Goal: Task Accomplishment & Management: Use online tool/utility

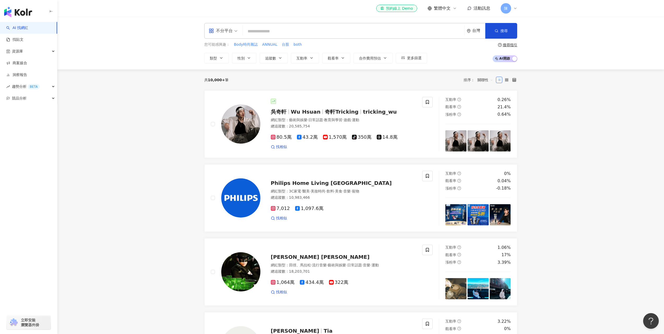
click at [288, 33] on input "search" at bounding box center [353, 31] width 217 height 10
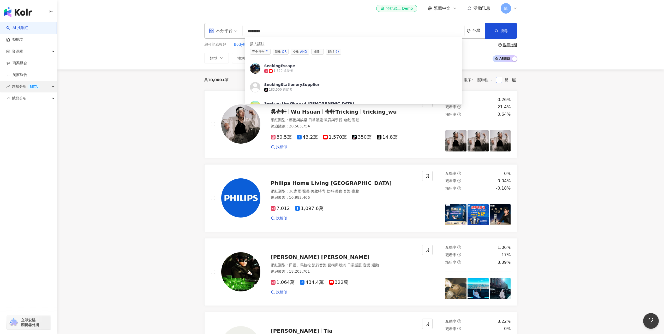
type input "*******"
click at [43, 88] on div "趨勢分析 BETA" at bounding box center [28, 87] width 57 height 12
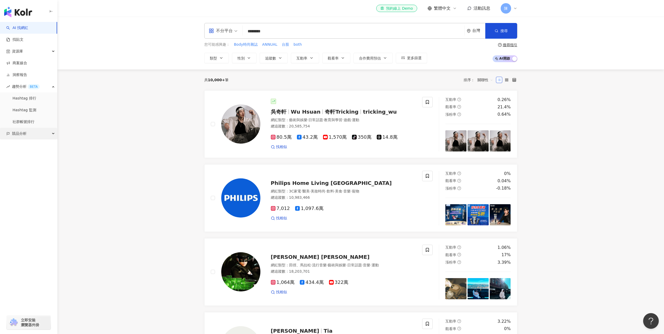
click at [40, 133] on div "競品分析" at bounding box center [28, 134] width 57 height 12
click at [34, 157] on link "關鍵字提及分析" at bounding box center [26, 156] width 26 height 5
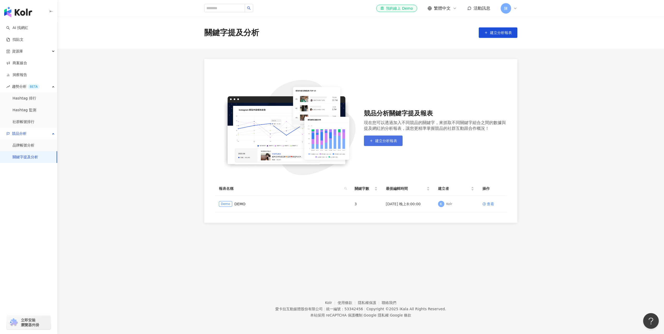
click at [390, 140] on span "建立分析報表" at bounding box center [386, 140] width 22 height 4
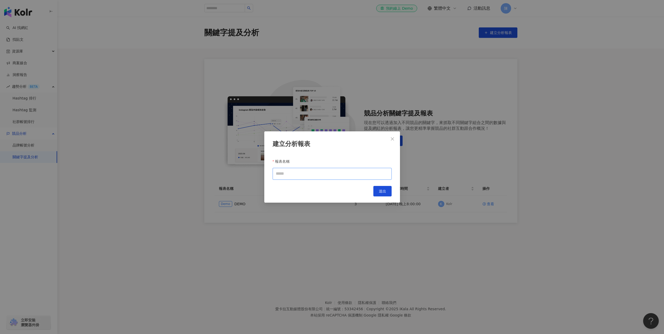
click at [338, 174] on input "報表名稱" at bounding box center [332, 174] width 119 height 12
type input "**********"
click at [386, 192] on span "送出" at bounding box center [382, 191] width 7 height 4
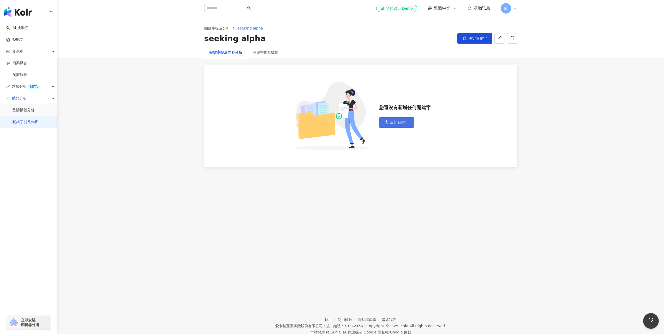
click at [399, 122] on span "設定關鍵字" at bounding box center [399, 122] width 18 height 4
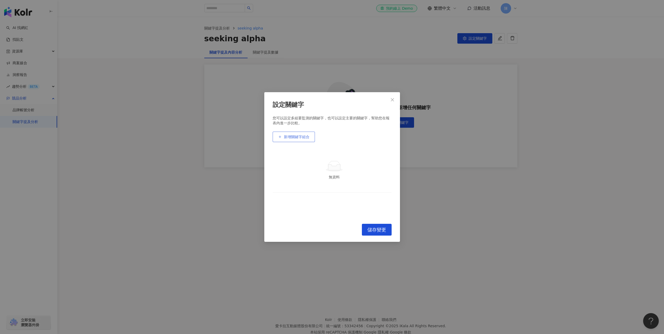
click at [299, 137] on span "新增關鍵字組合" at bounding box center [297, 137] width 26 height 4
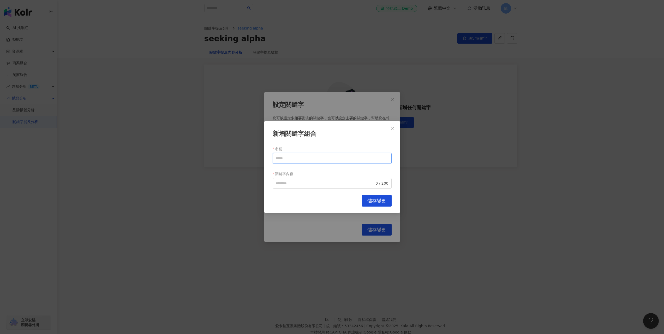
click at [304, 158] on input "名稱" at bounding box center [332, 158] width 119 height 10
type input "**"
click at [291, 184] on input "關鍵字內容" at bounding box center [325, 183] width 99 height 6
type input "**********"
click at [374, 198] on span "儲存變更" at bounding box center [376, 201] width 19 height 6
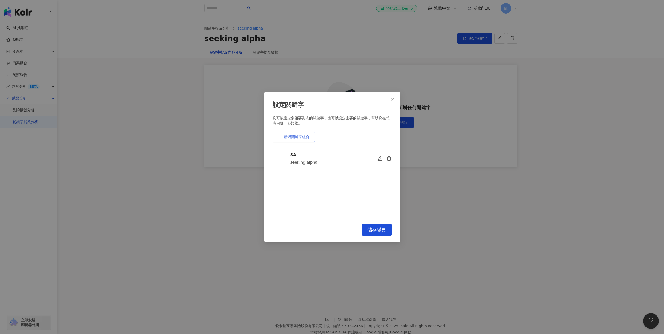
click at [304, 139] on span "新增關鍵字組合" at bounding box center [297, 137] width 26 height 4
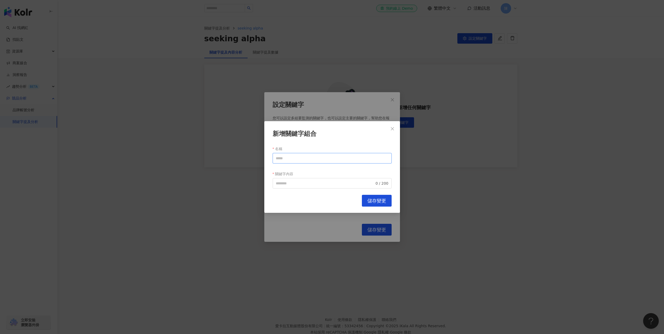
click at [307, 160] on input "名稱" at bounding box center [332, 158] width 119 height 10
type input "*"
type input "**"
click at [297, 183] on input "關鍵字內容" at bounding box center [325, 183] width 99 height 6
type input "**"
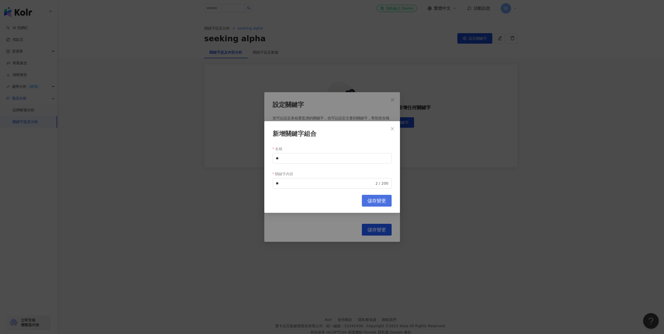
click at [370, 202] on span "儲存變更" at bounding box center [376, 201] width 19 height 6
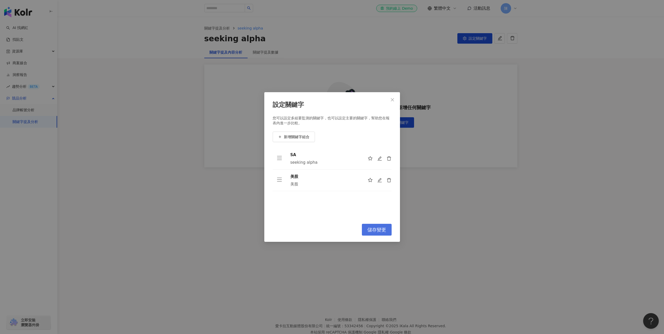
click at [380, 228] on span "儲存變更" at bounding box center [376, 230] width 19 height 6
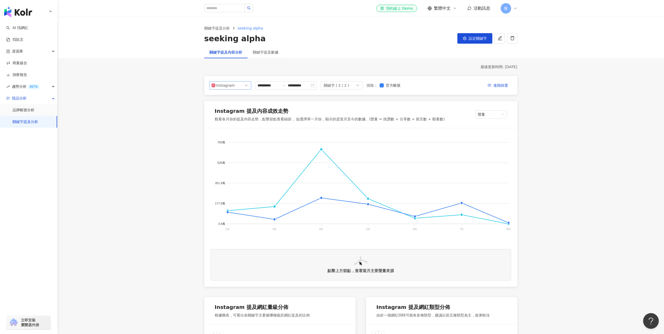
click at [241, 86] on span "Instagram" at bounding box center [230, 85] width 38 height 8
click at [232, 113] on div "YouTube" at bounding box center [226, 115] width 17 height 6
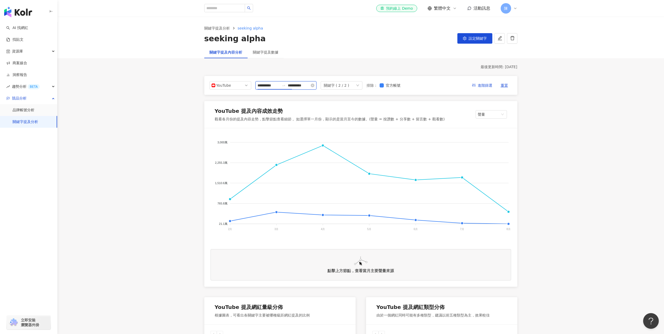
click at [278, 83] on input "**********" at bounding box center [268, 85] width 22 height 6
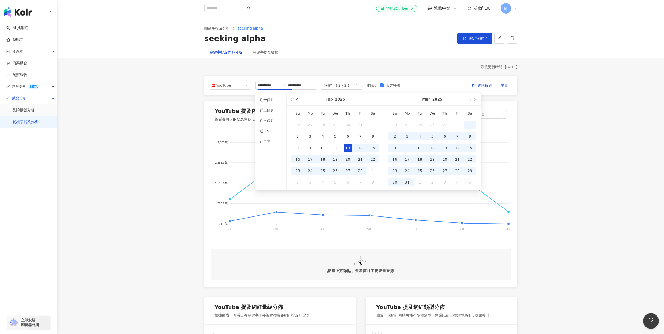
click at [296, 100] on button "button" at bounding box center [297, 99] width 6 height 12
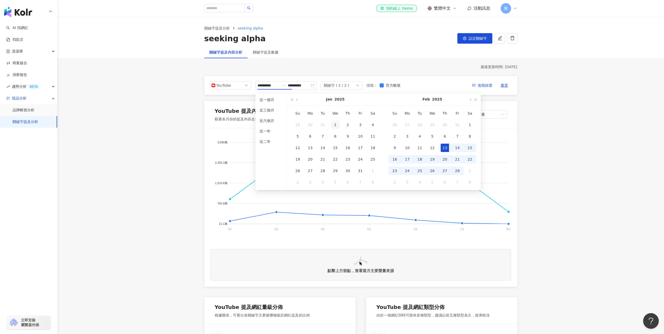
type input "**********"
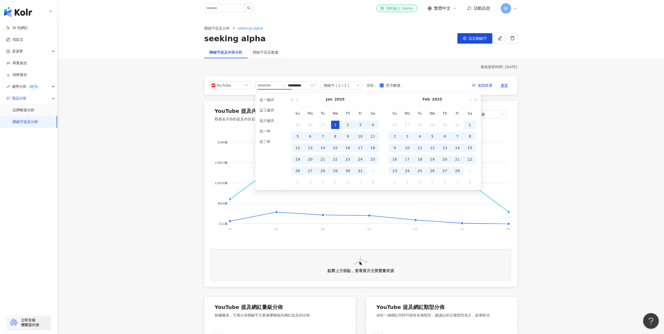
click at [336, 123] on div "1" at bounding box center [335, 124] width 8 height 8
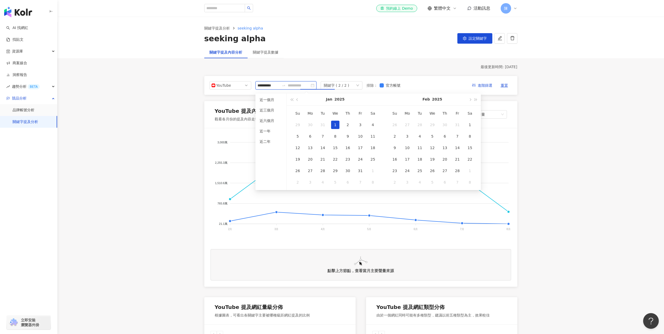
type input "**********"
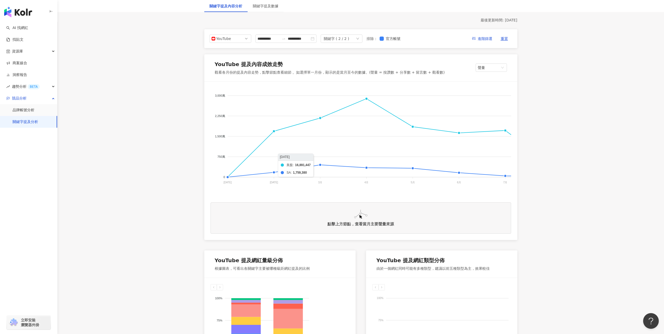
scroll to position [52, 0]
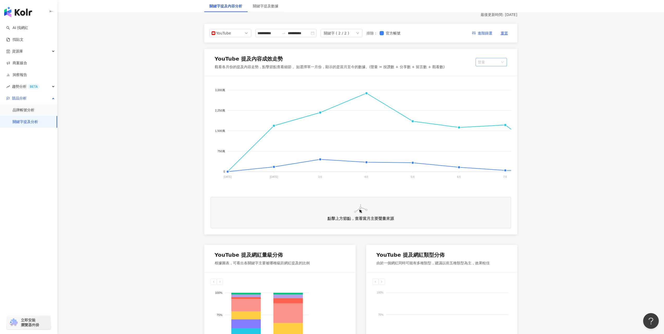
click at [478, 64] on span "聲量" at bounding box center [490, 62] width 27 height 8
click at [505, 81] on div "提及內容總數" at bounding box center [496, 82] width 33 height 6
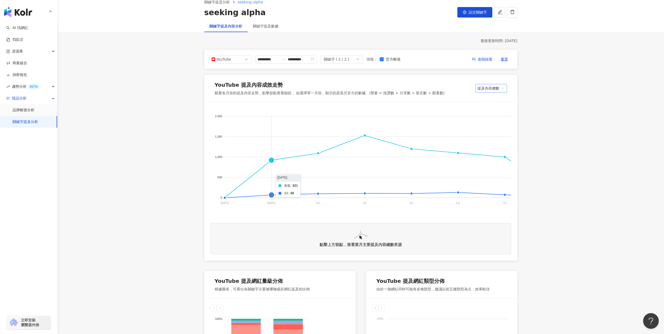
scroll to position [0, 0]
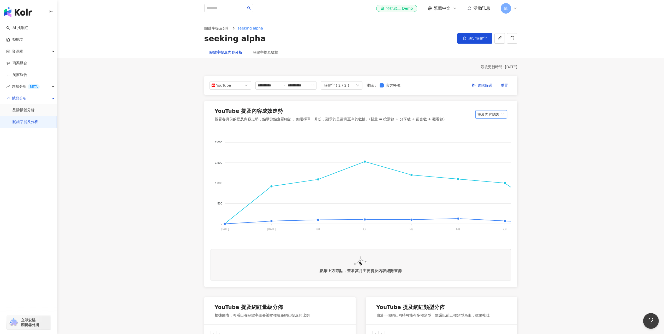
click at [362, 85] on div "關鍵字 ( 2 / 2 )" at bounding box center [341, 85] width 42 height 8
click at [504, 86] on span "重置" at bounding box center [503, 85] width 7 height 8
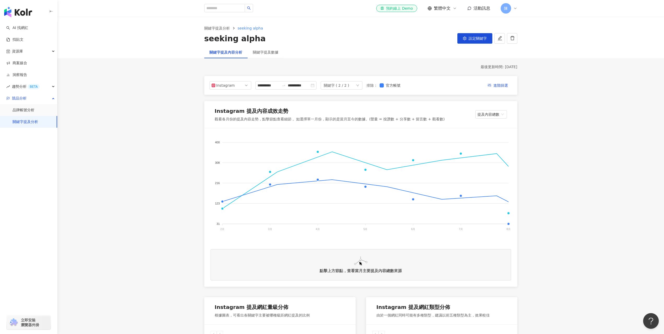
type input "**********"
click at [477, 40] on span "設定關鍵字" at bounding box center [477, 38] width 18 height 4
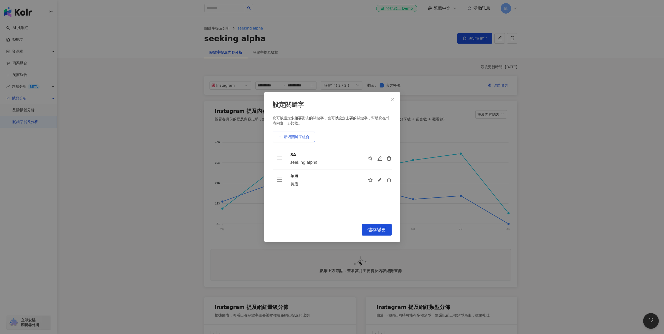
click at [303, 135] on span "新增關鍵字組合" at bounding box center [297, 137] width 26 height 4
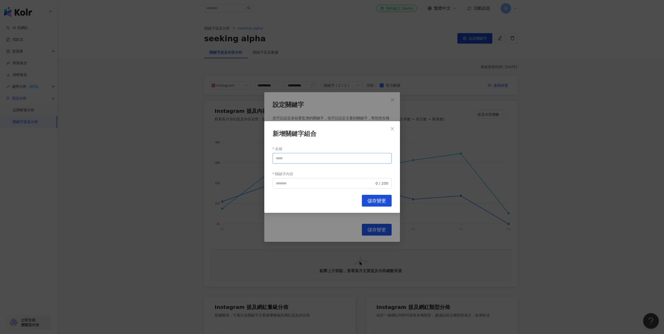
click at [310, 160] on input "名稱" at bounding box center [332, 158] width 119 height 10
type input "*"
type input "**"
click at [301, 183] on input "關鍵字內容" at bounding box center [325, 183] width 99 height 6
type input "******"
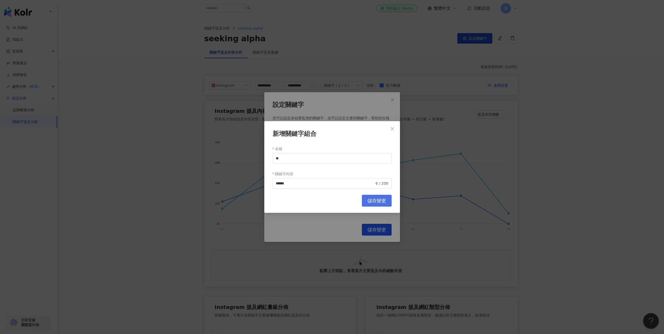
click at [377, 198] on span "儲存變更" at bounding box center [376, 201] width 19 height 6
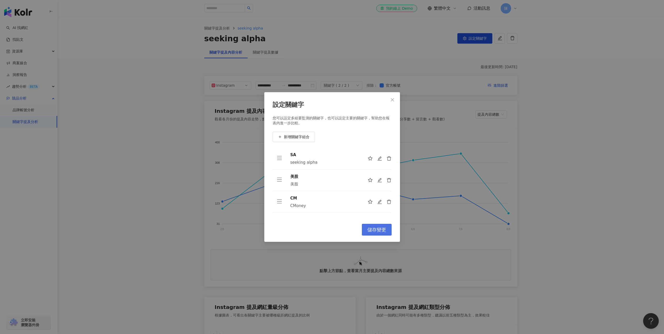
click at [385, 233] on button "儲存變更" at bounding box center [377, 229] width 30 height 12
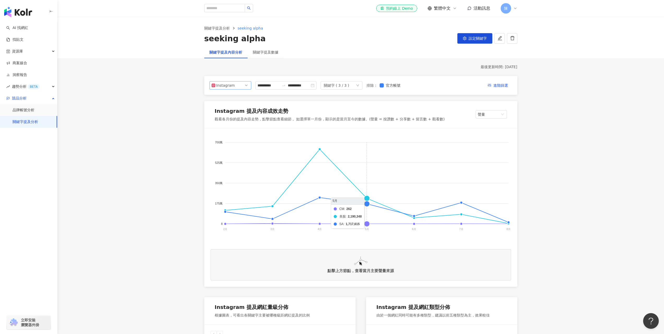
click at [235, 86] on span "Instagram" at bounding box center [230, 85] width 38 height 8
click at [230, 113] on div "YouTube" at bounding box center [226, 115] width 17 height 6
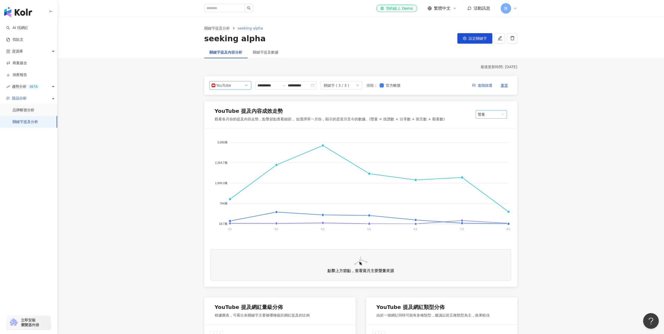
click at [502, 117] on span "聲量" at bounding box center [490, 114] width 27 height 8
click at [503, 133] on div "提及內容總數" at bounding box center [496, 134] width 33 height 6
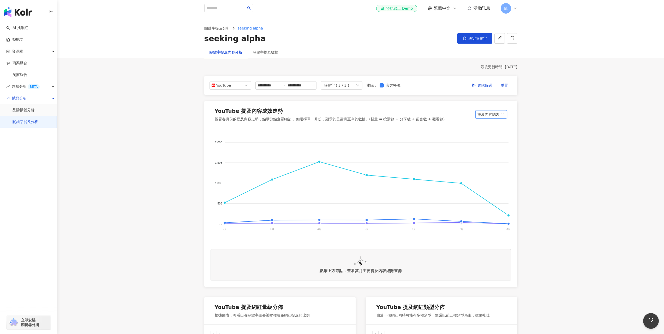
scroll to position [52, 0]
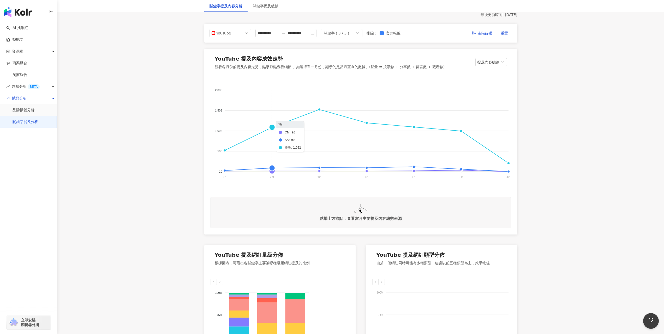
click at [272, 171] on foreignobject "CM SA 美股" at bounding box center [360, 134] width 300 height 104
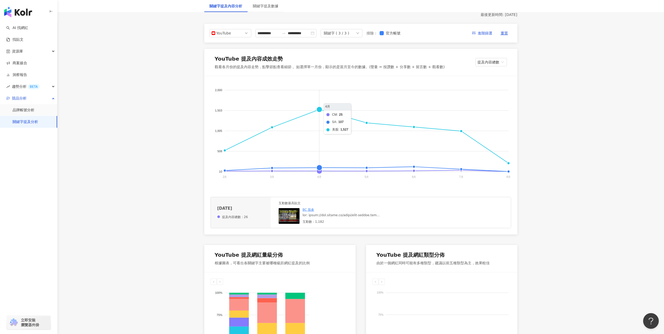
click at [318, 170] on foreignobject "CM SA 美股" at bounding box center [360, 134] width 300 height 104
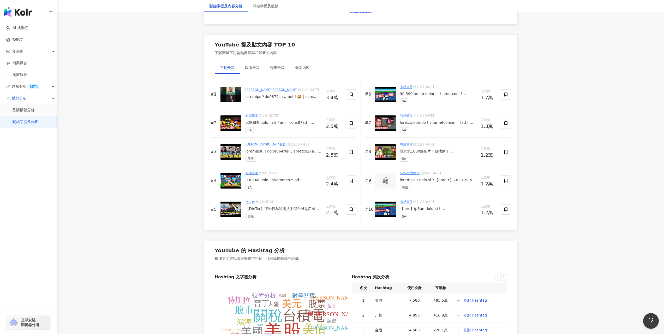
scroll to position [782, 0]
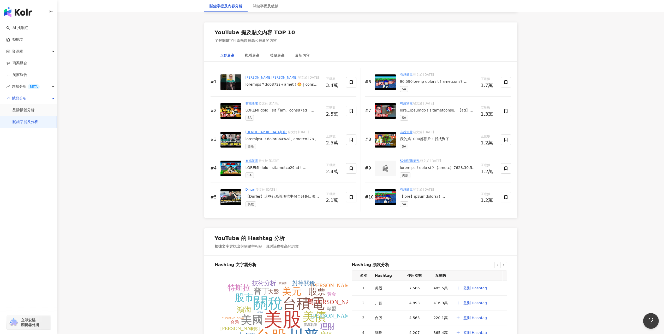
click at [229, 166] on img at bounding box center [230, 168] width 21 height 16
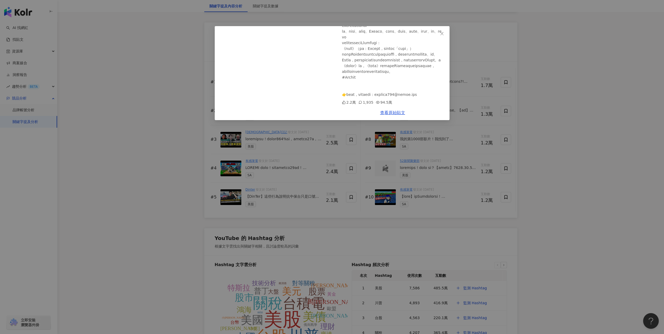
scroll to position [1105, 0]
click at [443, 32] on icon "close" at bounding box center [442, 34] width 4 height 4
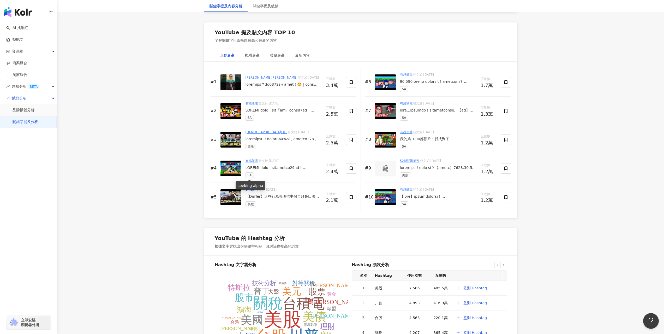
click at [248, 175] on span "SA" at bounding box center [249, 175] width 8 height 6
click at [391, 107] on img at bounding box center [385, 111] width 21 height 16
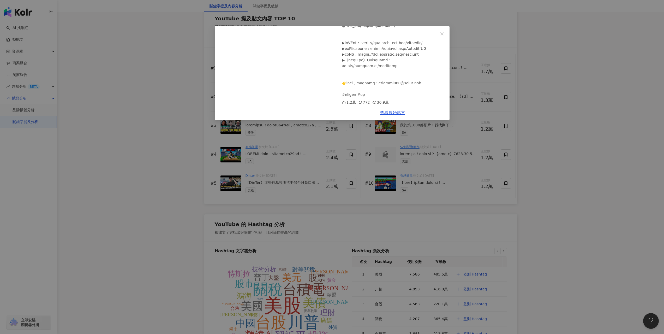
scroll to position [808, 0]
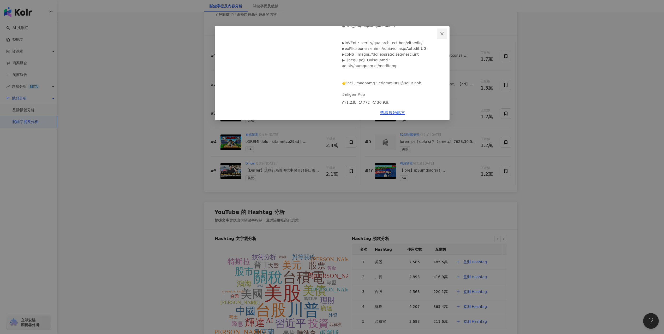
click at [439, 33] on span "Close" at bounding box center [442, 34] width 10 height 4
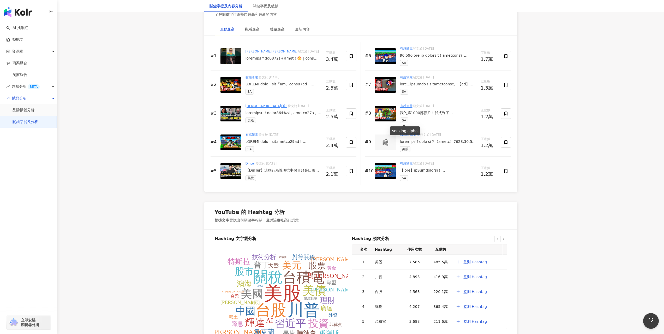
click at [405, 120] on span "SA" at bounding box center [404, 120] width 8 height 6
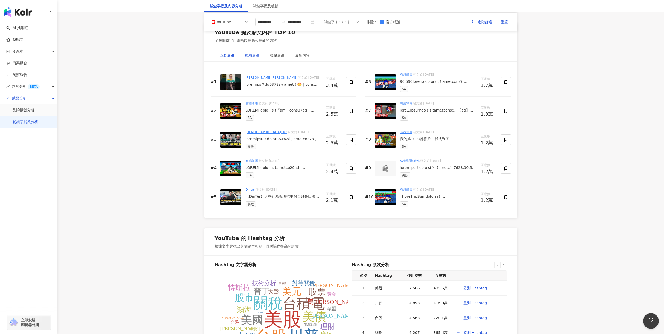
click at [246, 55] on div "觀看最高" at bounding box center [252, 55] width 15 height 6
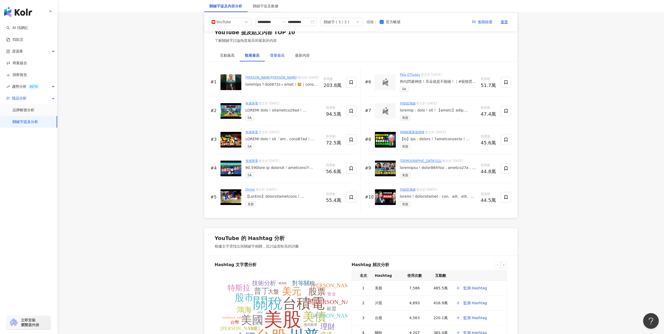
click at [277, 54] on div "聲量最高" at bounding box center [277, 55] width 15 height 6
click at [297, 55] on div "最新內容" at bounding box center [302, 55] width 15 height 6
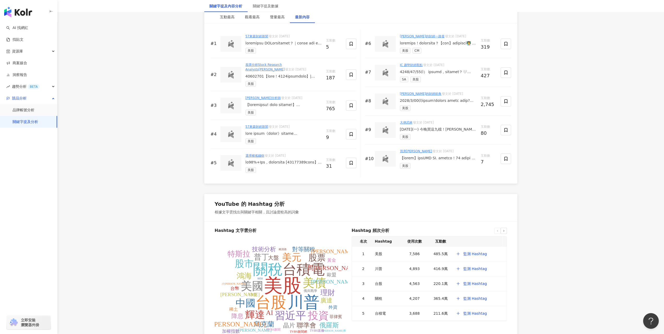
scroll to position [808, 0]
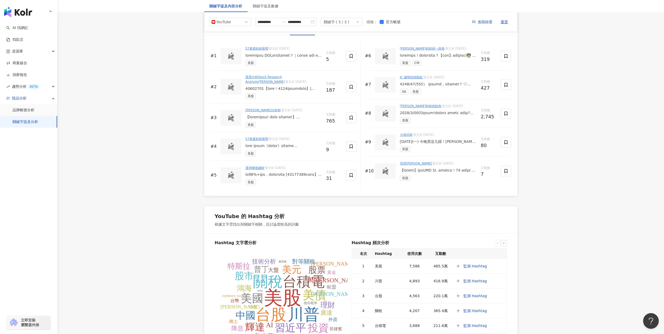
click at [413, 77] on link "JC 趨勢財經觀點" at bounding box center [411, 77] width 23 height 4
click at [386, 116] on img at bounding box center [385, 114] width 10 height 8
click at [388, 114] on link "查看原始貼文" at bounding box center [392, 112] width 25 height 5
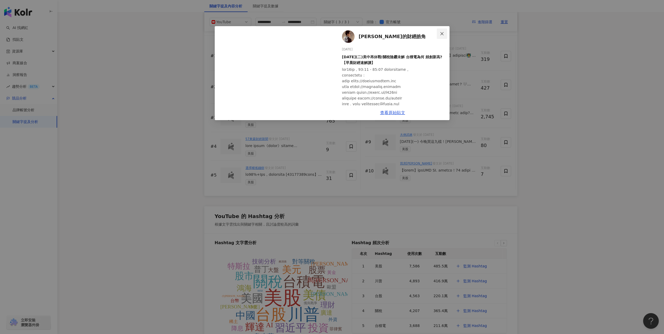
click at [441, 33] on icon "close" at bounding box center [441, 33] width 3 height 3
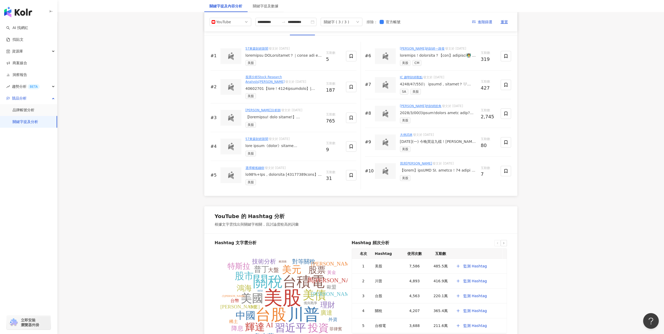
click at [386, 84] on img at bounding box center [385, 85] width 10 height 8
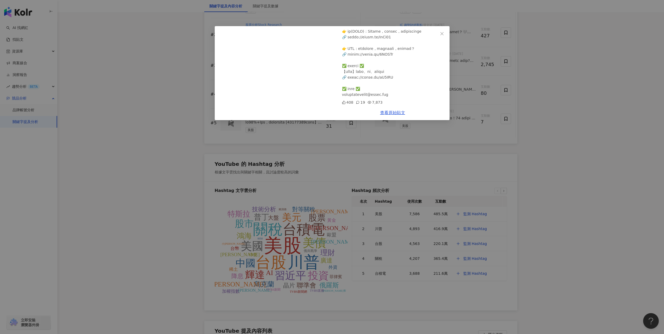
scroll to position [371, 0]
drag, startPoint x: 388, startPoint y: 76, endPoint x: 348, endPoint y: 79, distance: 39.7
copy div "✅ jcinsightgroup@gmail."
click at [440, 34] on icon "close" at bounding box center [442, 34] width 4 height 4
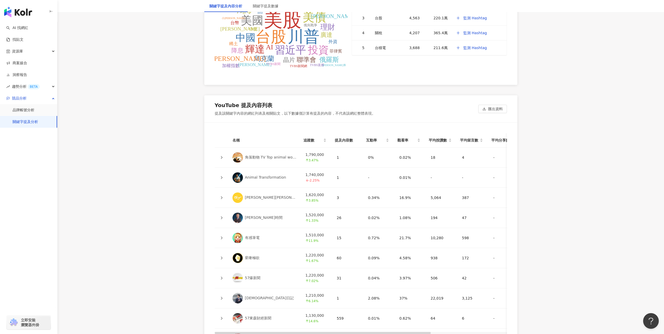
scroll to position [1095, 0]
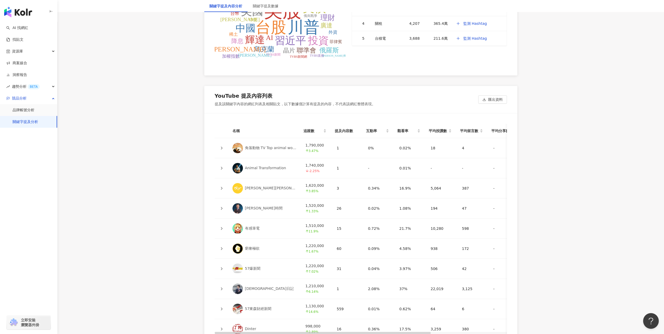
click at [254, 146] on div "角落動物 TV Top animal world" at bounding box center [271, 147] width 52 height 5
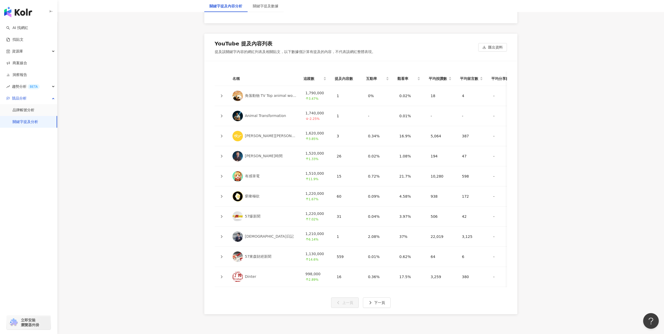
scroll to position [1196, 0]
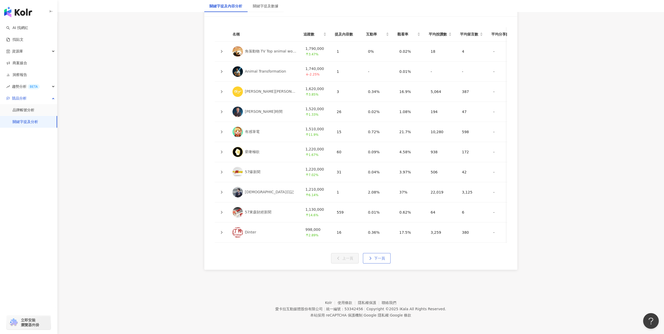
click at [374, 259] on span "下一頁" at bounding box center [379, 258] width 11 height 4
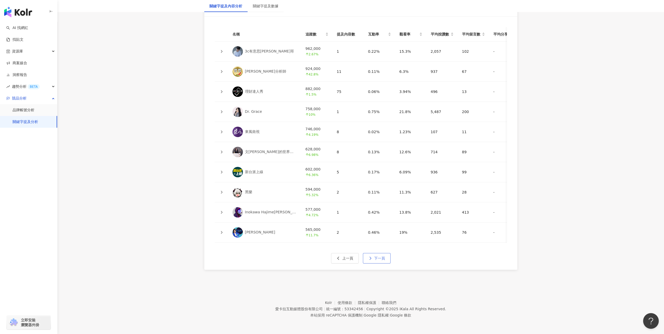
click at [382, 258] on span "下一頁" at bounding box center [379, 258] width 11 height 4
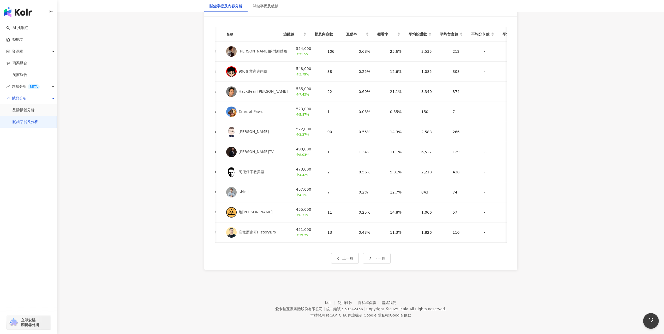
scroll to position [0, 0]
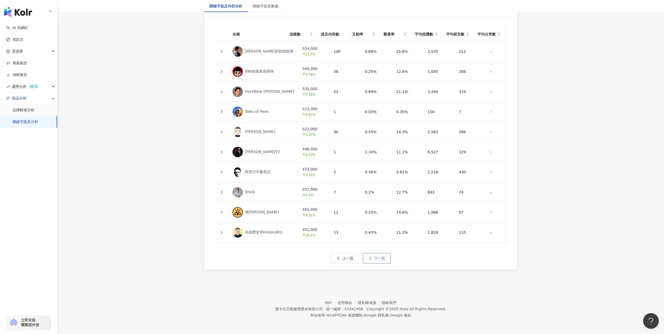
click at [381, 258] on span "下一頁" at bounding box center [379, 258] width 11 height 4
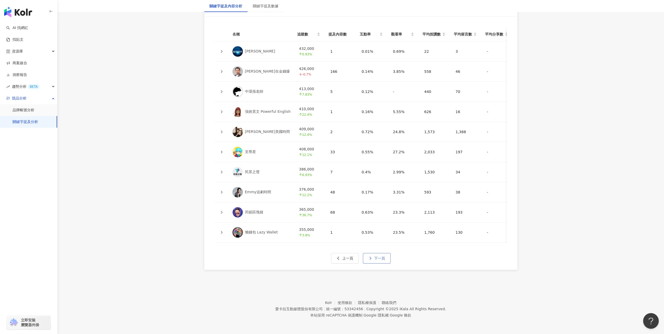
click at [380, 258] on span "下一頁" at bounding box center [379, 258] width 11 height 4
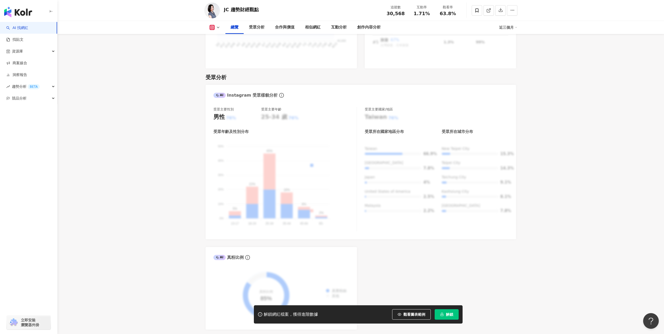
scroll to position [391, 0]
